Goal: Information Seeking & Learning: Learn about a topic

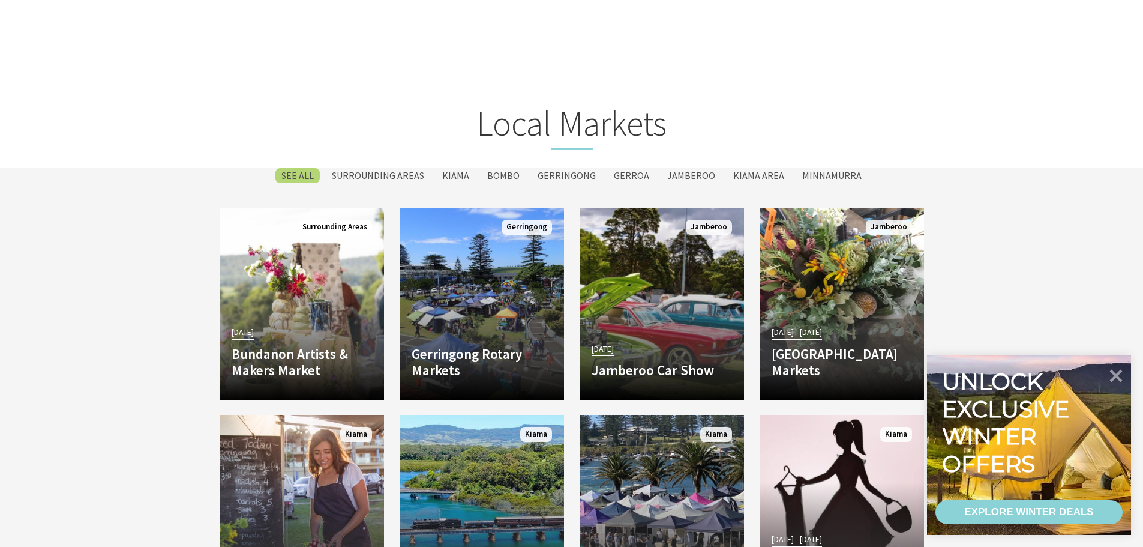
scroll to position [1400, 0]
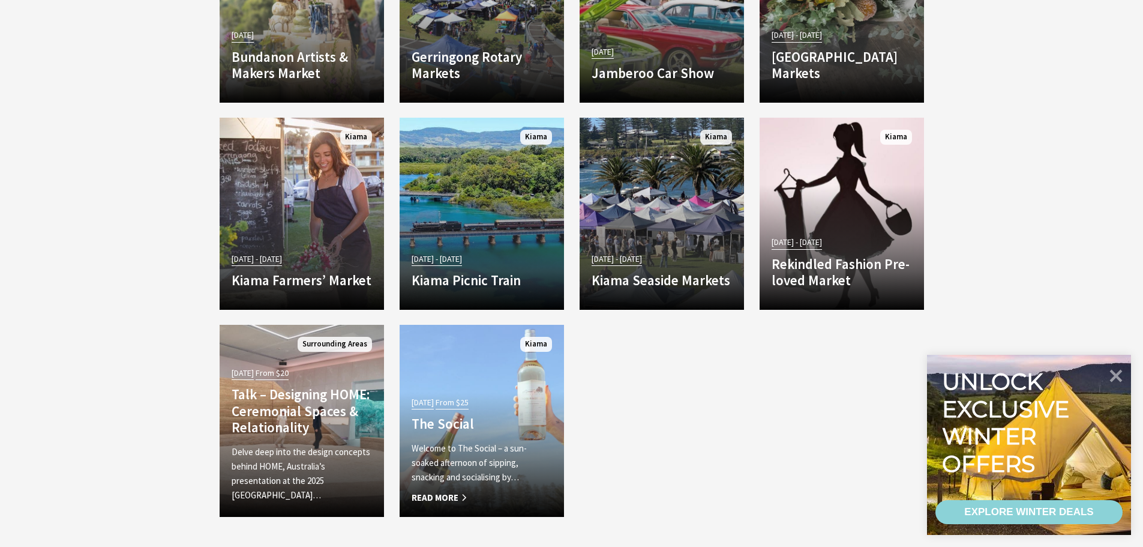
scroll to position [1960, 0]
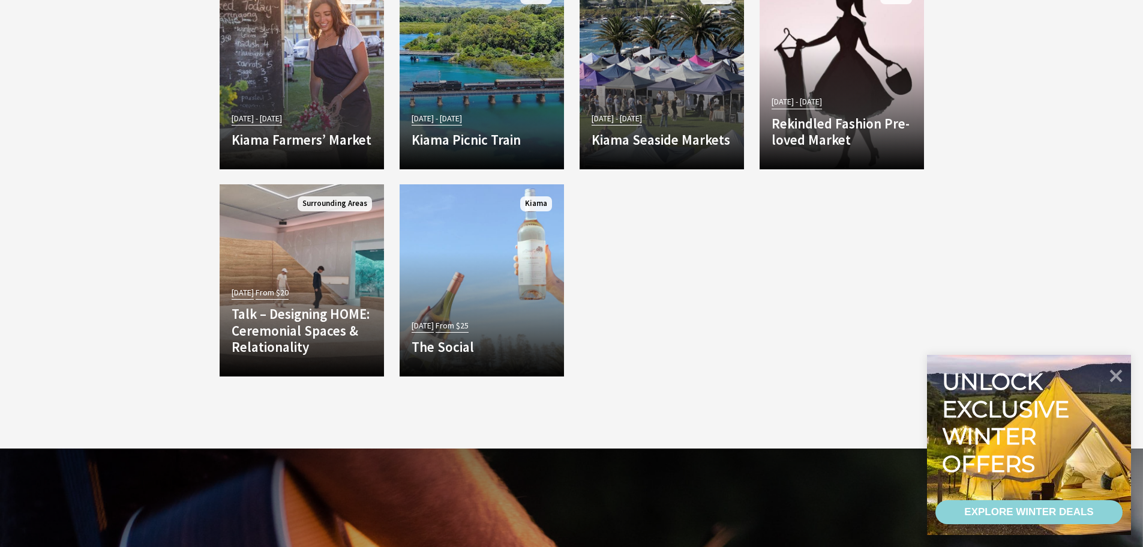
drag, startPoint x: 1114, startPoint y: 371, endPoint x: 971, endPoint y: 295, distance: 162.4
click at [1114, 371] on icon at bounding box center [1116, 376] width 13 height 13
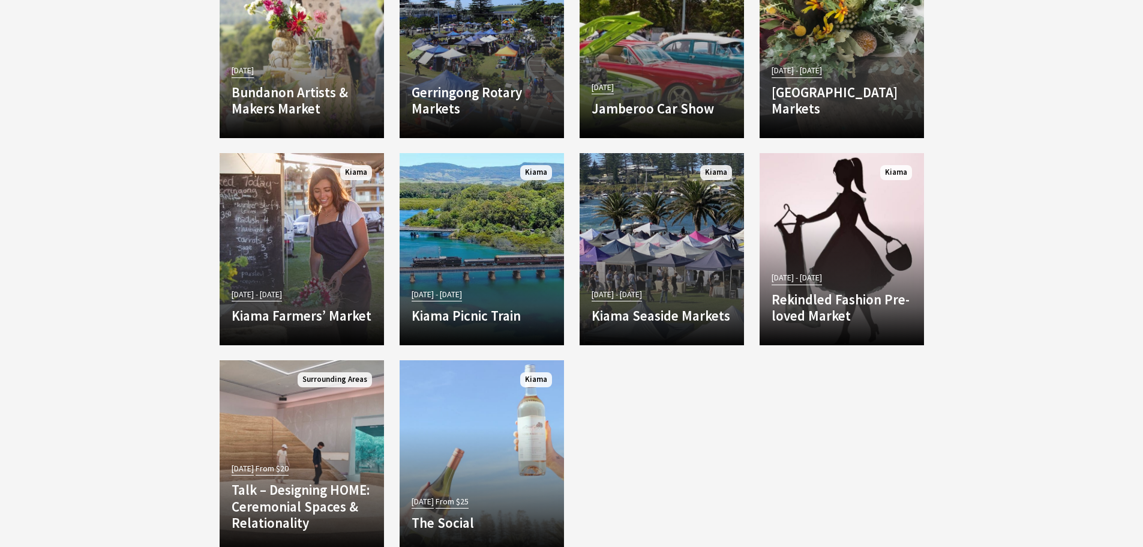
scroll to position [1260, 0]
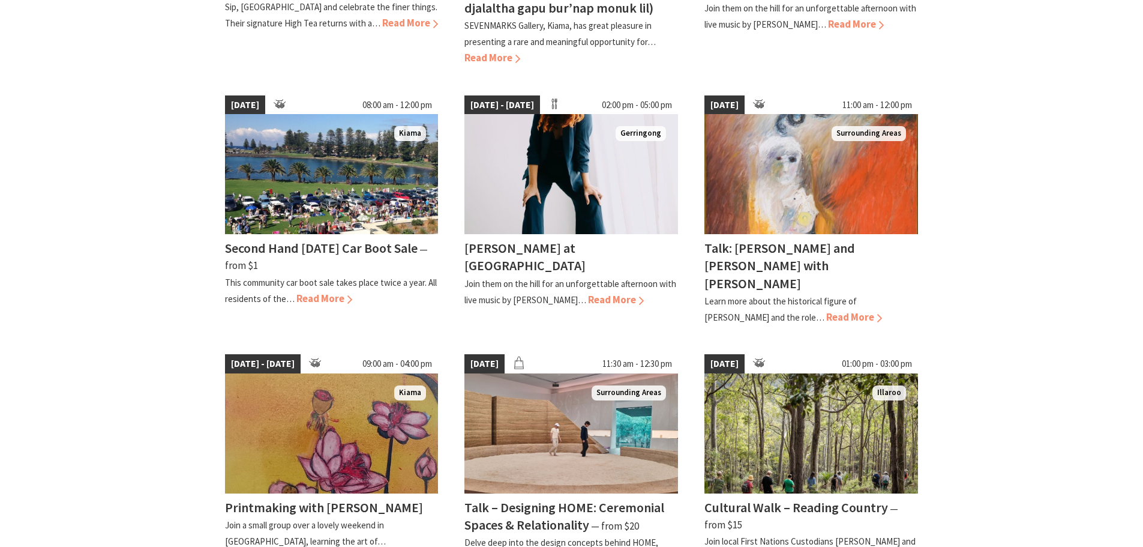
scroll to position [840, 0]
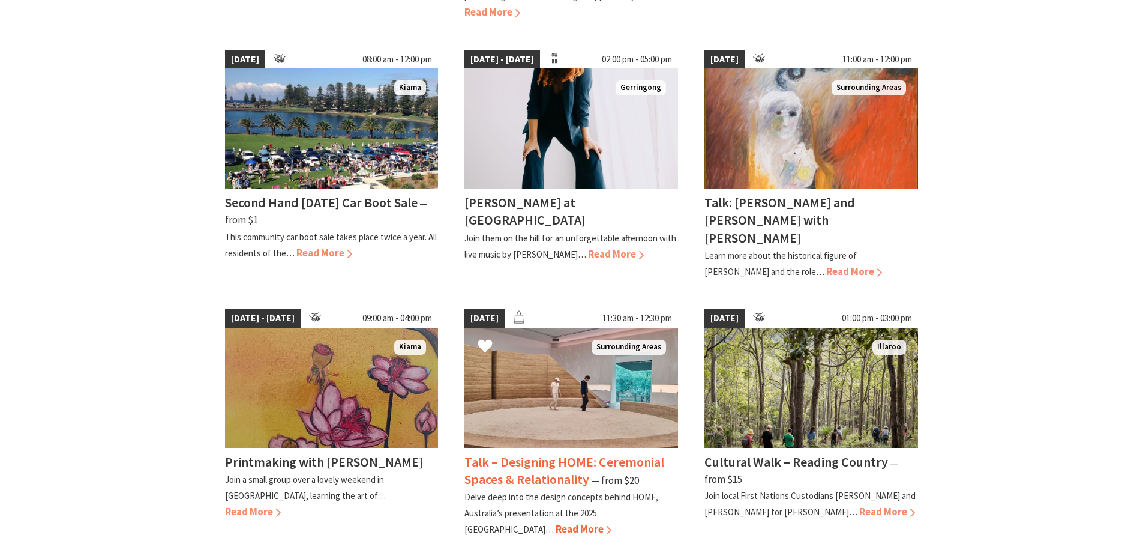
click at [572, 346] on img at bounding box center [571, 388] width 214 height 120
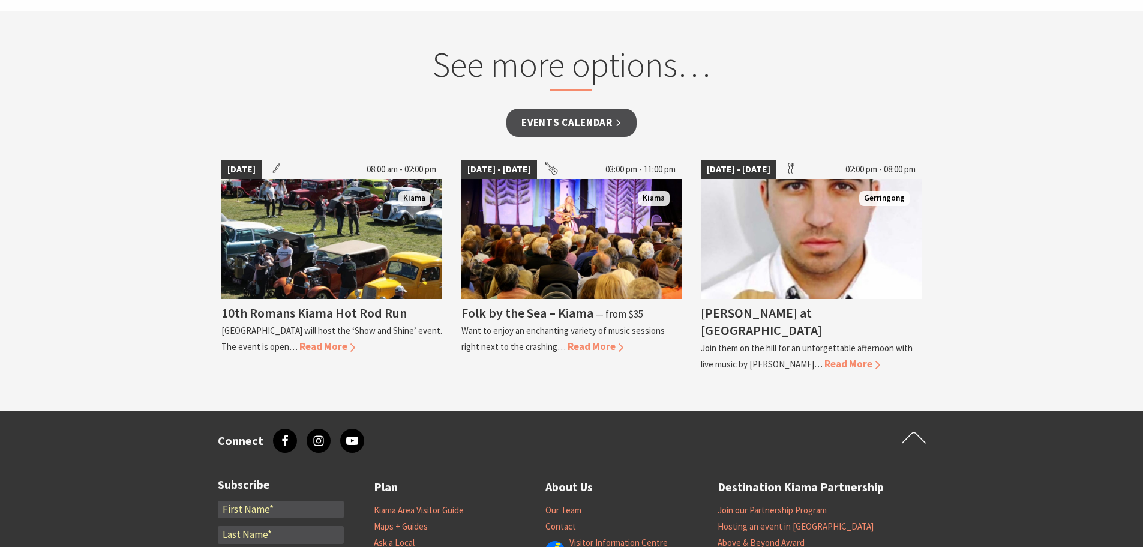
scroll to position [840, 0]
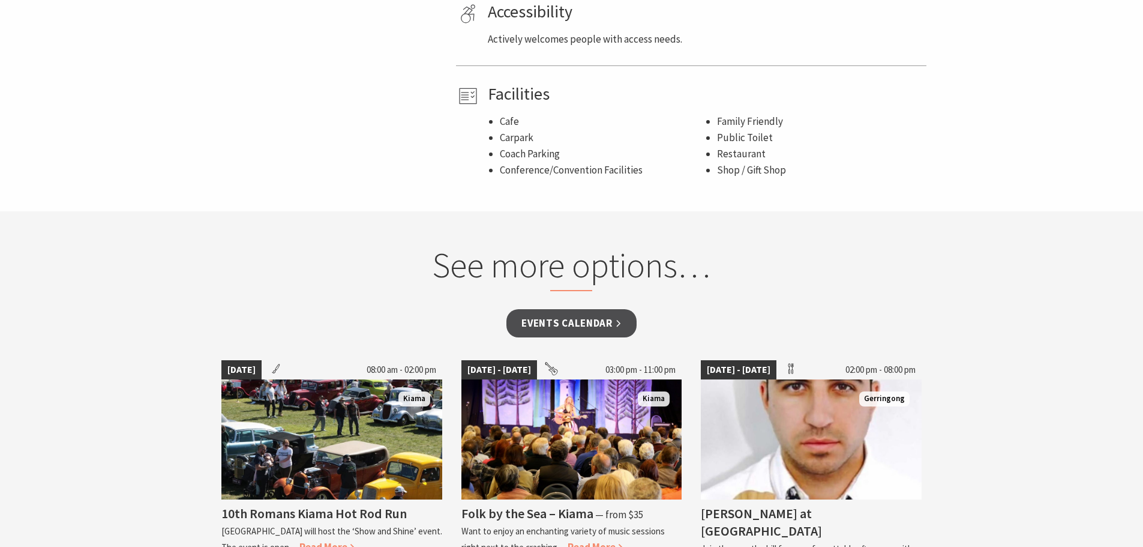
drag, startPoint x: 430, startPoint y: 211, endPoint x: 427, endPoint y: 205, distance: 7.2
